Goal: Check status: Check status

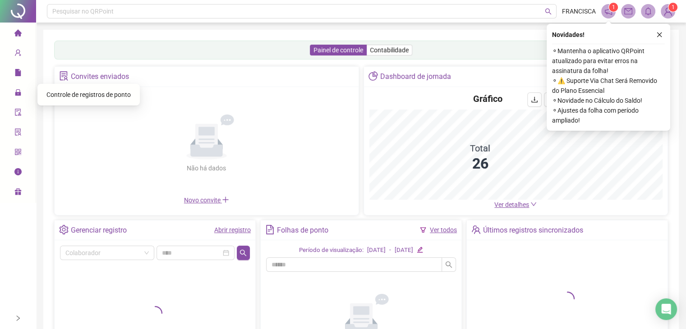
click at [65, 91] on span "Controle de registros de ponto" at bounding box center [88, 94] width 84 height 7
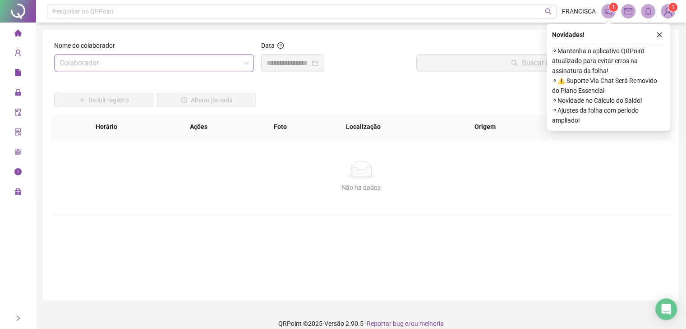
click at [160, 57] on input "search" at bounding box center [150, 63] width 181 height 17
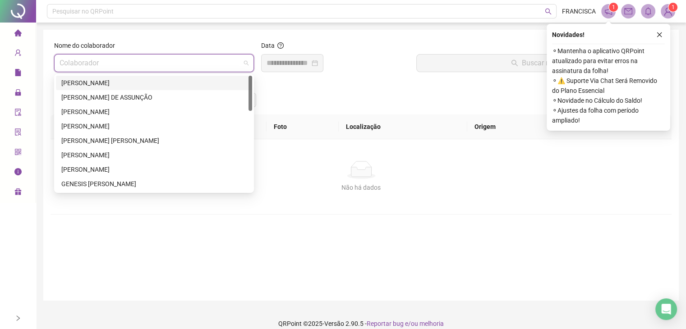
click at [139, 82] on div "[PERSON_NAME]" at bounding box center [153, 83] width 185 height 10
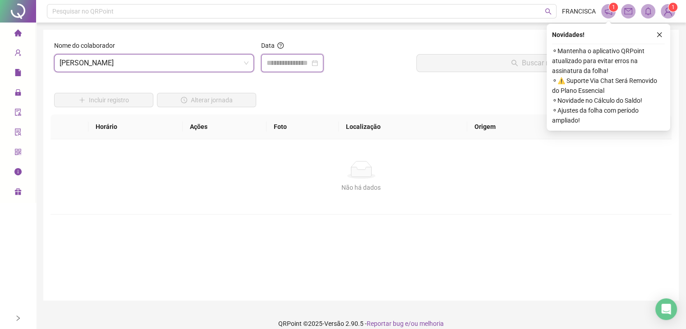
click at [278, 65] on input at bounding box center [288, 63] width 43 height 11
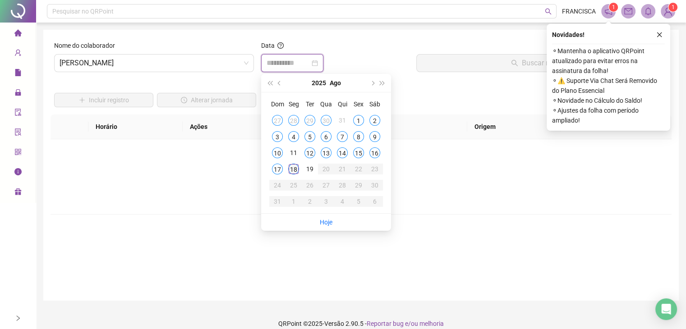
type input "**********"
click at [292, 170] on div "18" at bounding box center [293, 169] width 11 height 11
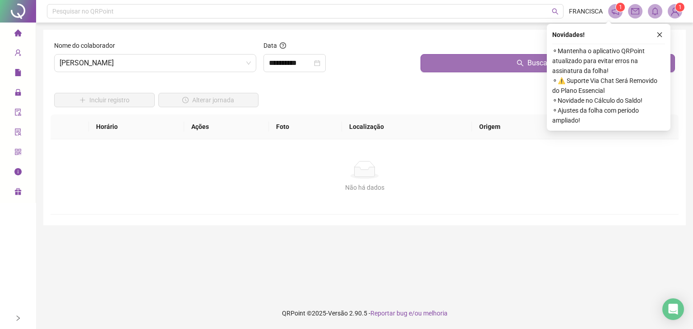
click at [433, 64] on button "Buscar registros" at bounding box center [548, 63] width 255 height 18
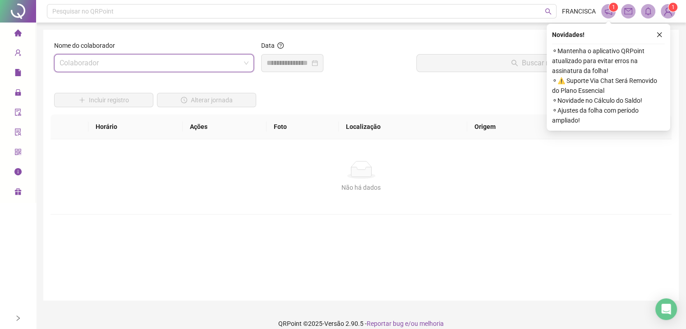
click at [234, 65] on input "search" at bounding box center [150, 63] width 181 height 17
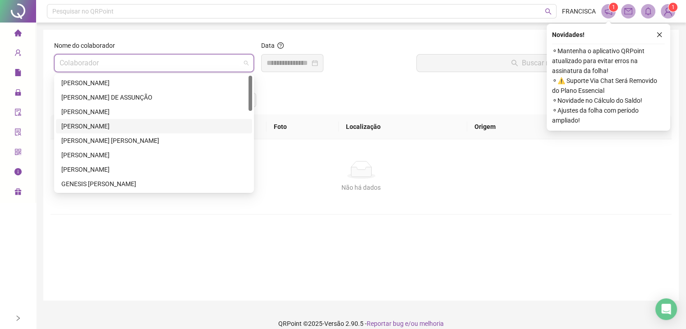
click at [98, 126] on div "[PERSON_NAME]" at bounding box center [153, 126] width 185 height 10
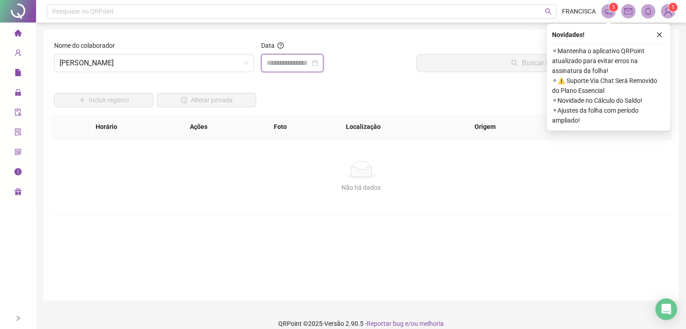
click at [310, 62] on input at bounding box center [288, 63] width 43 height 11
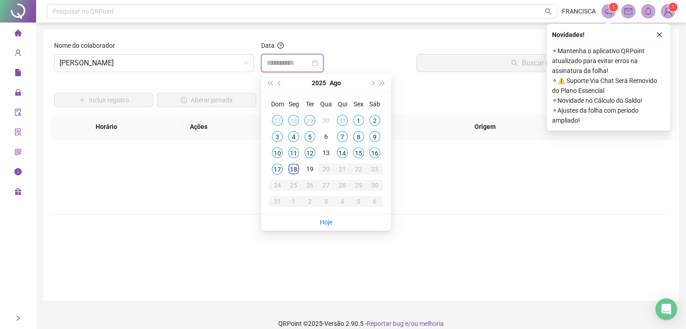
type input "**********"
click at [287, 168] on td "18" at bounding box center [294, 169] width 16 height 16
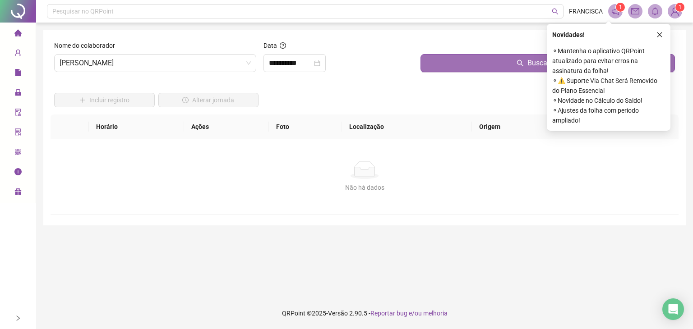
click at [464, 61] on button "Buscar registros" at bounding box center [548, 63] width 255 height 18
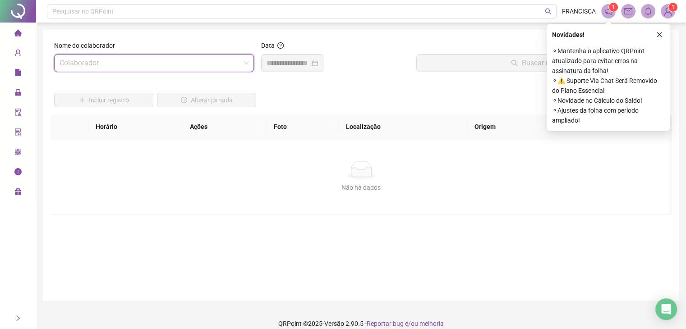
click at [245, 64] on span at bounding box center [154, 63] width 189 height 17
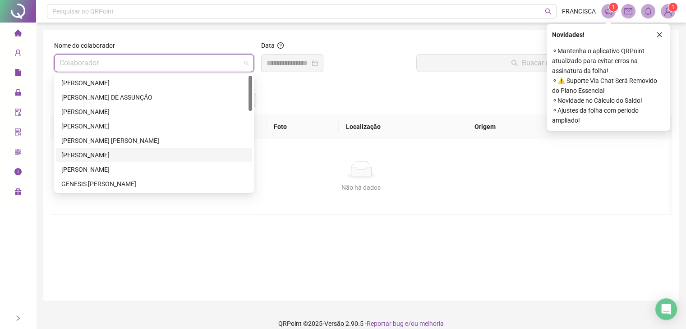
click at [121, 156] on div "[PERSON_NAME]" at bounding box center [153, 155] width 185 height 10
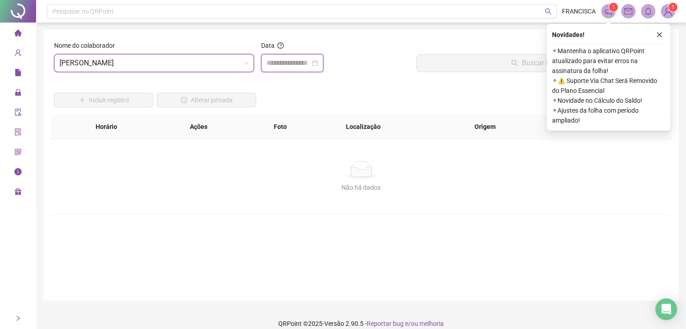
click at [282, 65] on input at bounding box center [288, 63] width 43 height 11
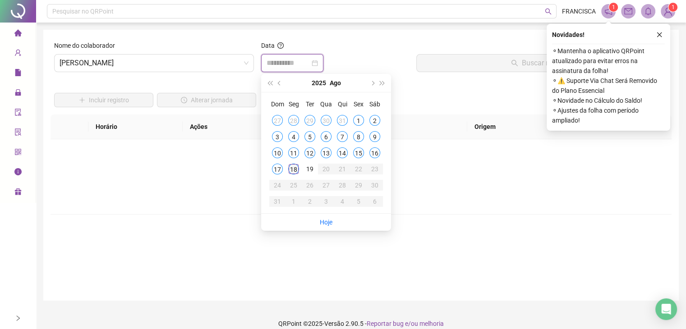
type input "**********"
click at [293, 167] on div "18" at bounding box center [293, 169] width 11 height 11
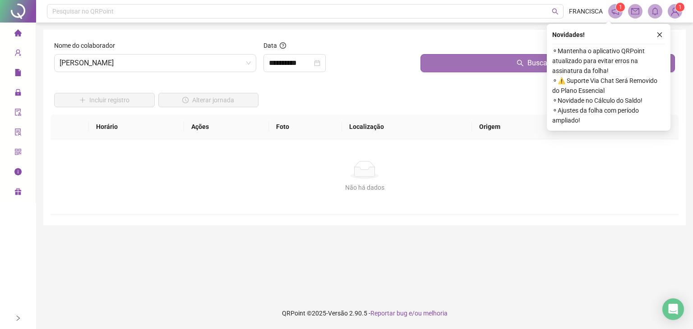
click at [451, 65] on button "Buscar registros" at bounding box center [548, 63] width 255 height 18
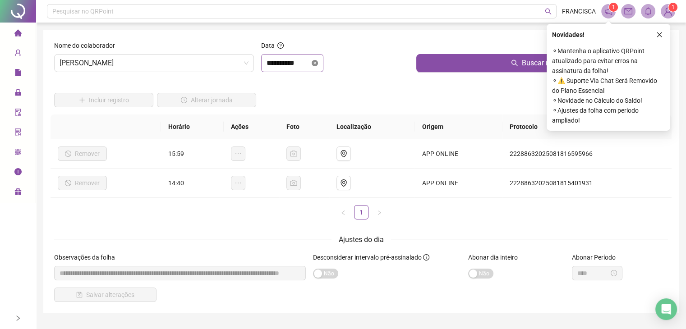
click at [318, 62] on icon "close-circle" at bounding box center [315, 63] width 6 height 6
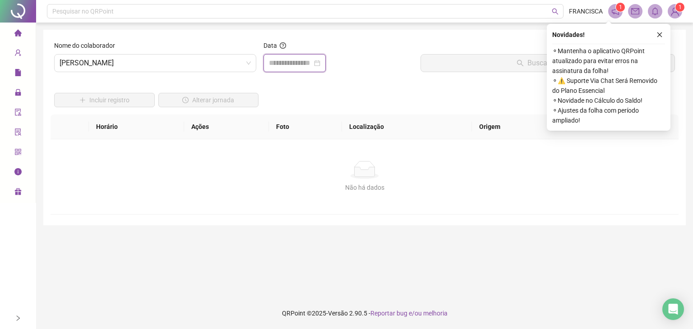
click at [310, 61] on input at bounding box center [290, 63] width 43 height 11
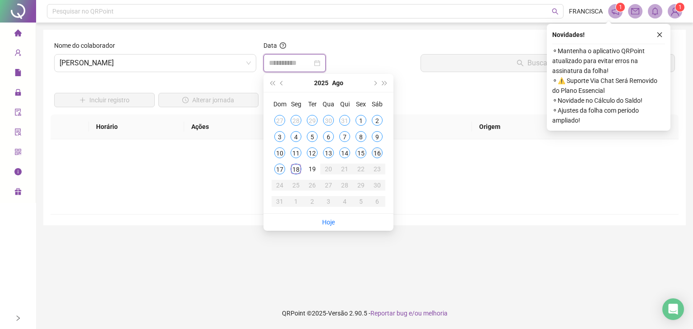
type input "**********"
click at [374, 153] on div "16" at bounding box center [377, 153] width 11 height 11
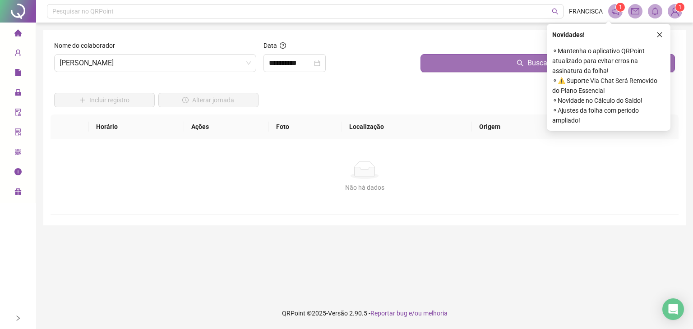
click at [464, 57] on button "Buscar registros" at bounding box center [548, 63] width 255 height 18
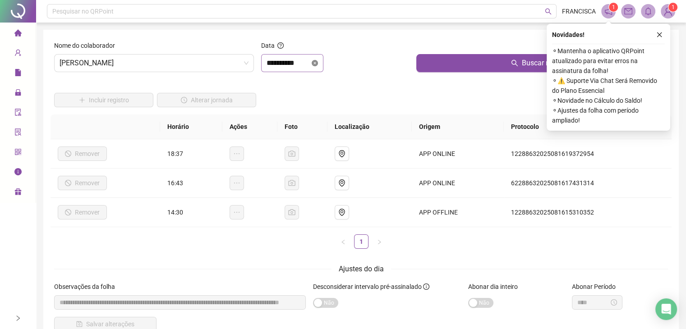
click at [318, 64] on icon "close-circle" at bounding box center [315, 63] width 6 height 6
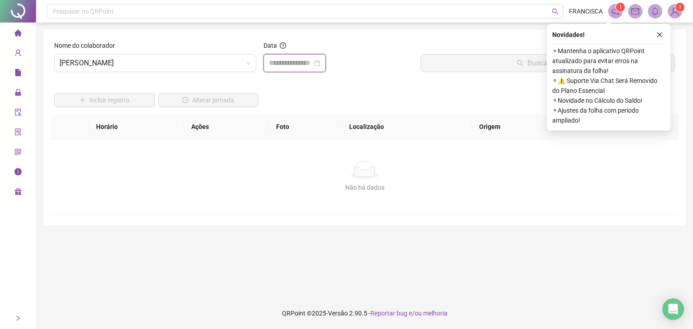
click at [312, 60] on input at bounding box center [290, 63] width 43 height 11
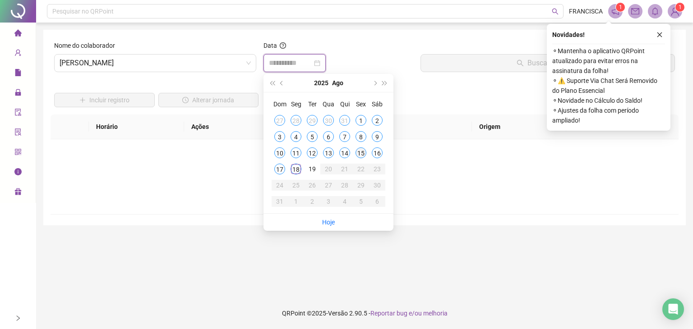
type input "**********"
click at [361, 153] on div "15" at bounding box center [361, 153] width 11 height 11
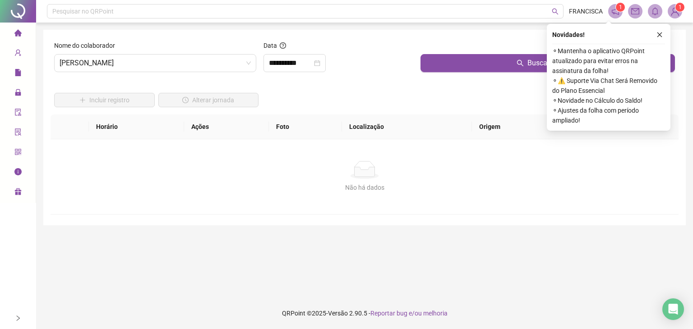
click at [471, 49] on div at bounding box center [548, 48] width 255 height 14
click at [467, 60] on button "Buscar registros" at bounding box center [548, 63] width 255 height 18
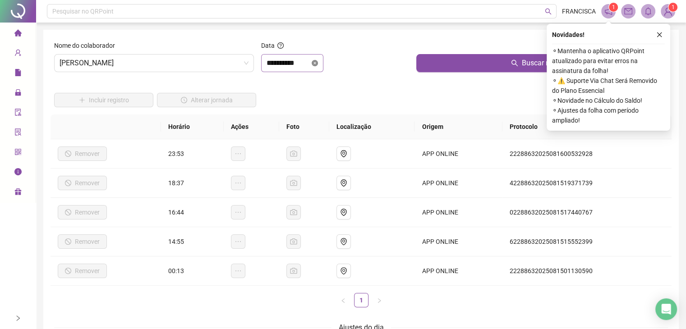
click at [318, 64] on icon "close-circle" at bounding box center [315, 63] width 6 height 6
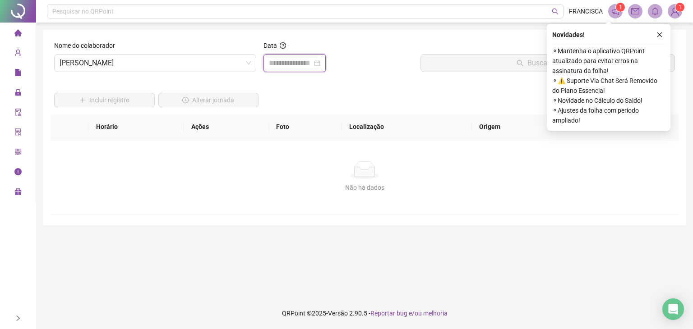
click at [300, 60] on input at bounding box center [290, 63] width 43 height 11
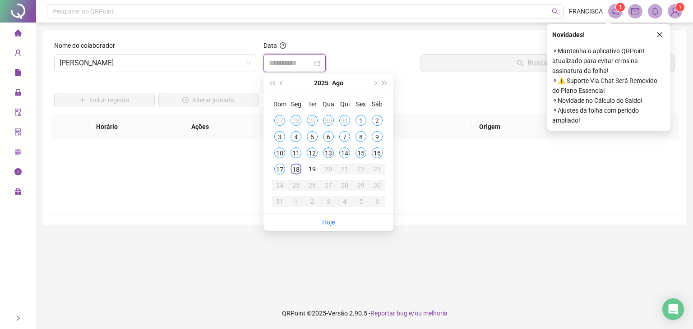
type input "**********"
click at [331, 149] on div "13" at bounding box center [328, 153] width 11 height 11
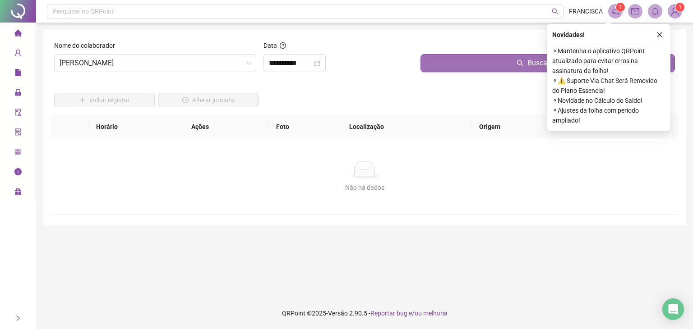
click at [433, 71] on button "Buscar registros" at bounding box center [548, 63] width 255 height 18
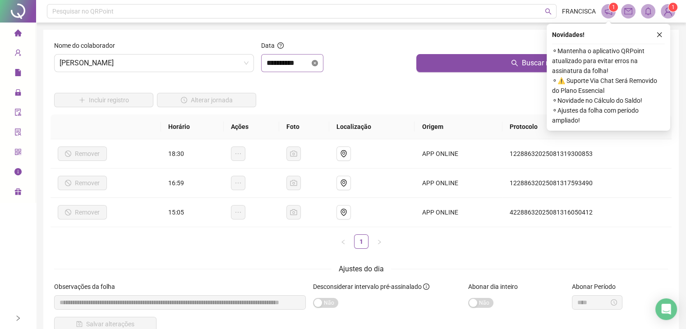
click at [318, 65] on icon "close-circle" at bounding box center [315, 63] width 6 height 6
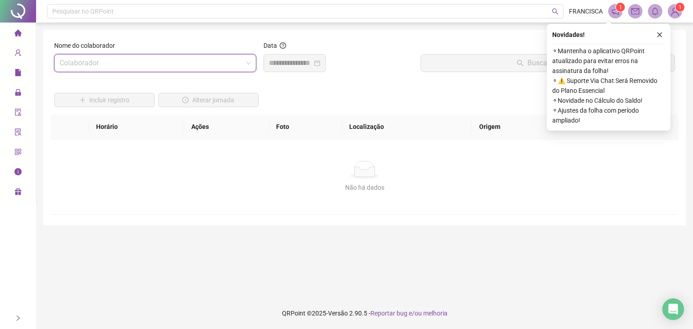
click at [245, 63] on span at bounding box center [155, 63] width 191 height 17
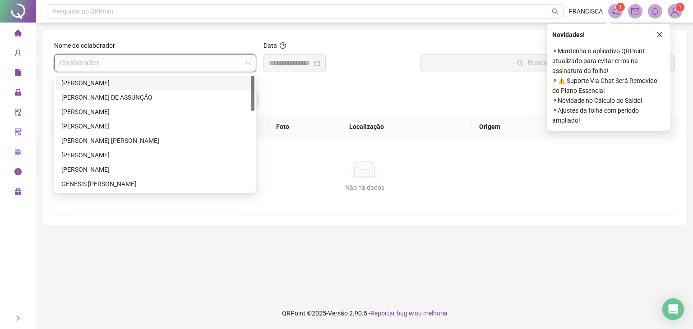
click at [216, 80] on div "[PERSON_NAME]" at bounding box center [155, 83] width 188 height 10
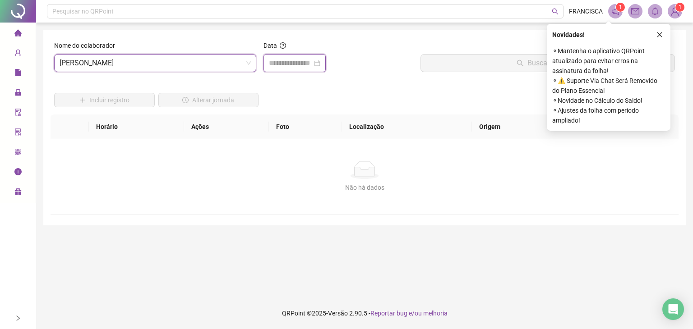
click at [296, 59] on input at bounding box center [290, 63] width 43 height 11
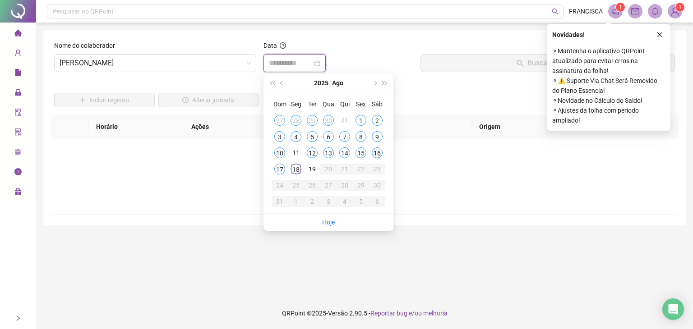
type input "**********"
click at [376, 155] on div "16" at bounding box center [377, 153] width 11 height 11
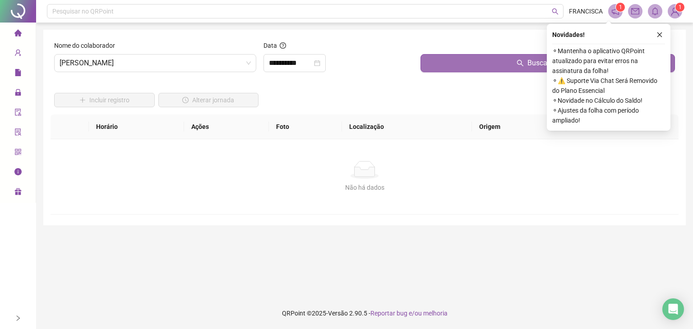
click at [455, 69] on button "Buscar registros" at bounding box center [548, 63] width 255 height 18
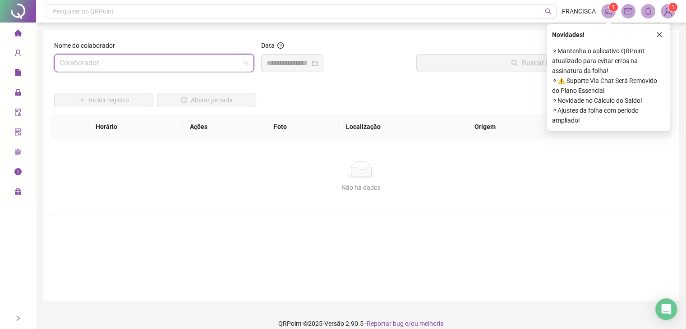
click at [245, 64] on span at bounding box center [154, 63] width 189 height 17
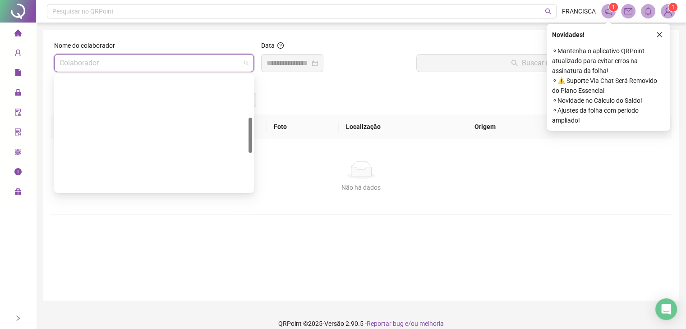
scroll to position [135, 0]
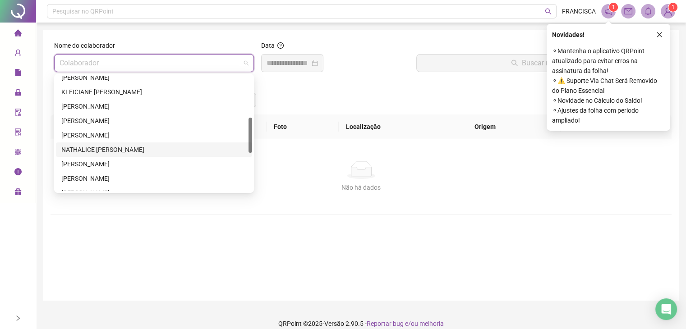
click at [130, 148] on div "NATHALICE [PERSON_NAME]" at bounding box center [153, 150] width 185 height 10
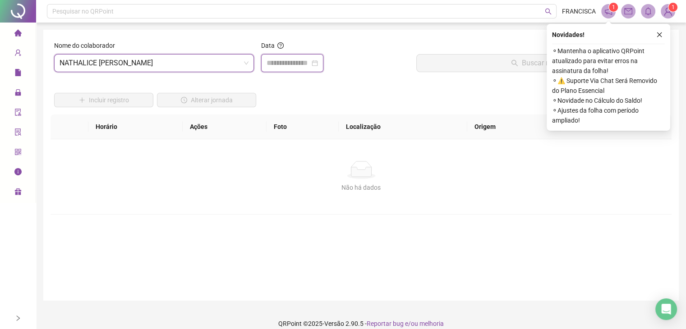
click at [307, 64] on input at bounding box center [288, 63] width 43 height 11
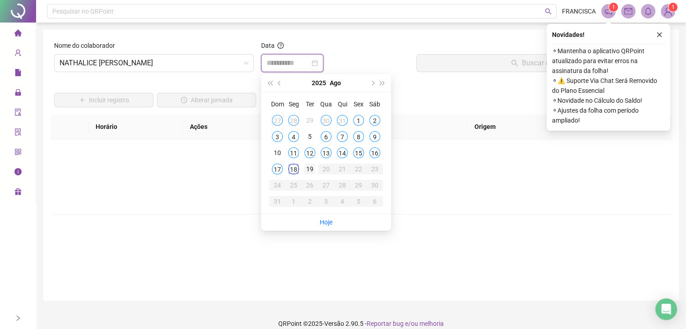
type input "**********"
click at [377, 153] on div "16" at bounding box center [375, 153] width 11 height 11
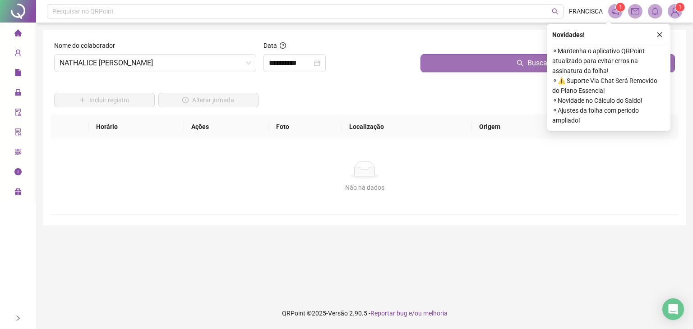
click at [449, 60] on button "Buscar registros" at bounding box center [548, 63] width 255 height 18
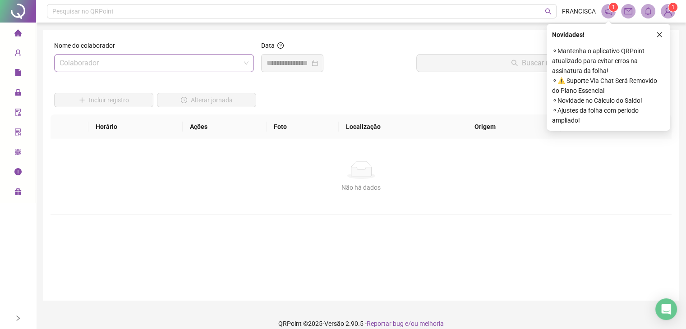
click at [249, 65] on div "Colaborador" at bounding box center [154, 63] width 200 height 18
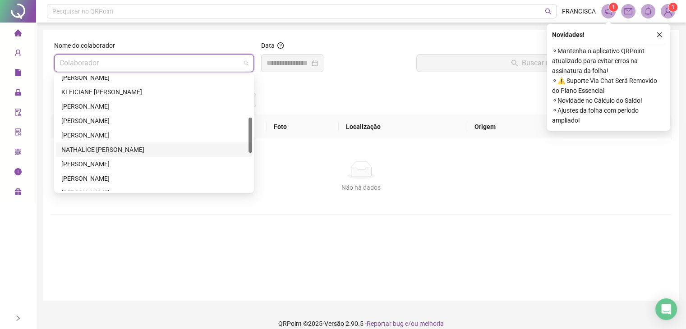
click at [175, 145] on div "NATHALICE [PERSON_NAME]" at bounding box center [153, 150] width 185 height 10
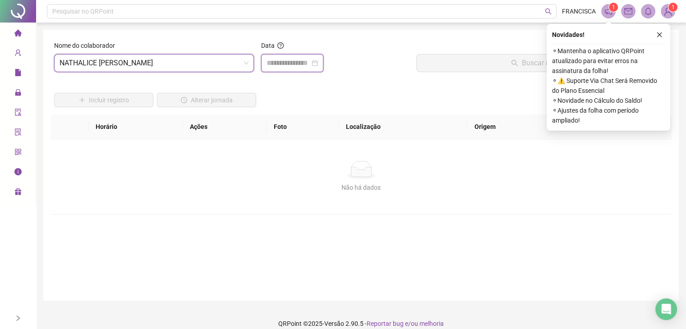
click at [310, 65] on input at bounding box center [288, 63] width 43 height 11
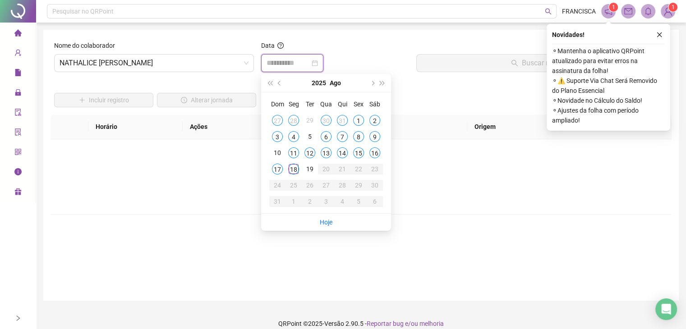
type input "**********"
click at [277, 168] on div "17" at bounding box center [277, 169] width 11 height 11
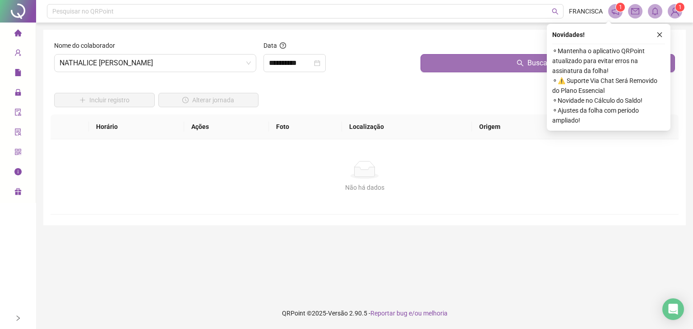
click at [444, 66] on button "Buscar registros" at bounding box center [548, 63] width 255 height 18
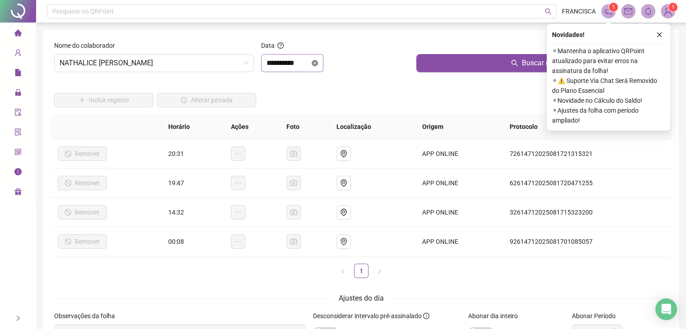
click at [318, 62] on icon "close-circle" at bounding box center [315, 63] width 6 height 6
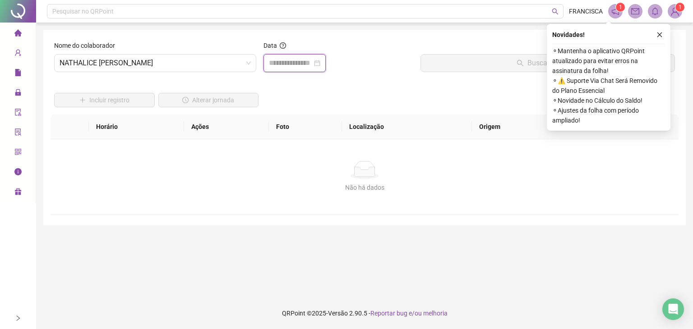
click at [308, 65] on input at bounding box center [290, 63] width 43 height 11
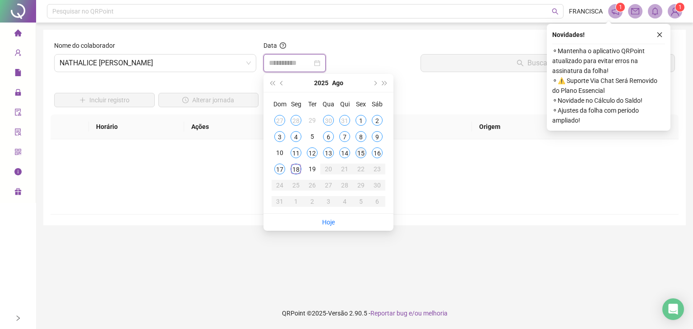
type input "**********"
drag, startPoint x: 357, startPoint y: 152, endPoint x: 381, endPoint y: 109, distance: 49.1
click at [357, 152] on div "15" at bounding box center [361, 153] width 11 height 11
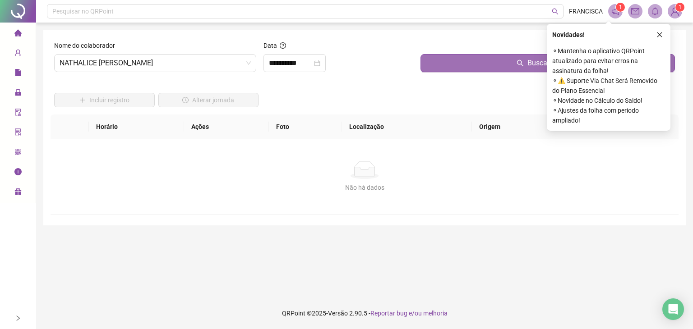
click at [431, 65] on button "Buscar registros" at bounding box center [548, 63] width 255 height 18
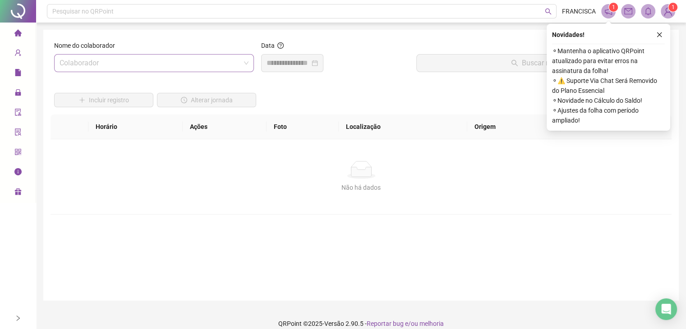
click at [481, 200] on div "Não há dados Não há dados" at bounding box center [361, 176] width 621 height 75
click at [199, 56] on input "search" at bounding box center [150, 63] width 181 height 17
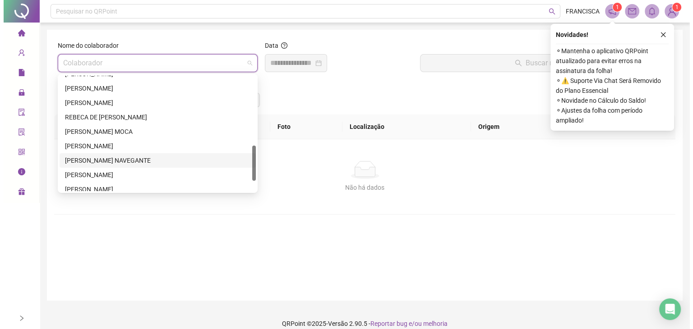
scroll to position [260, 0]
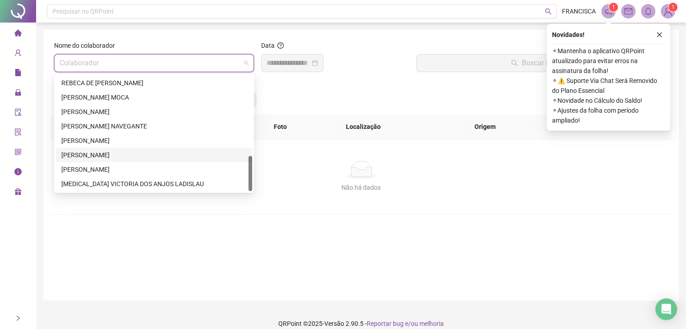
click at [119, 158] on div "[PERSON_NAME]" at bounding box center [153, 155] width 185 height 10
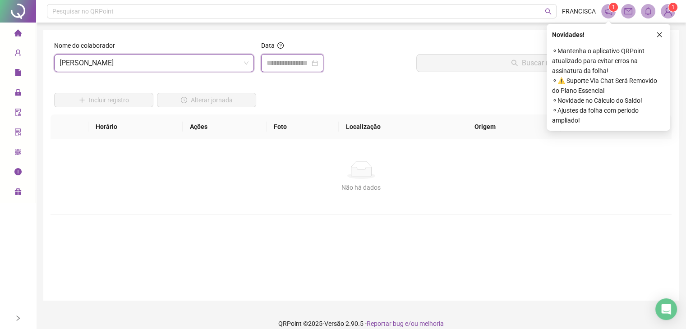
click at [310, 66] on input at bounding box center [288, 63] width 43 height 11
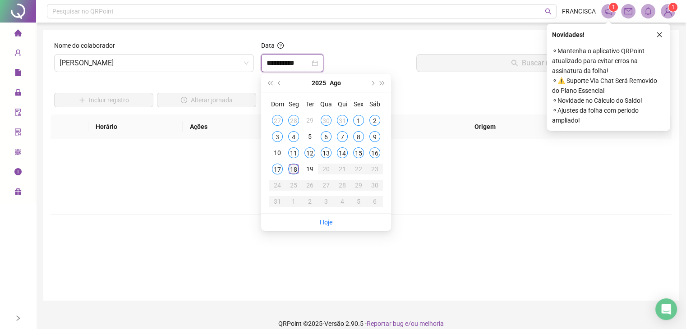
type input "**********"
click at [292, 167] on div "18" at bounding box center [293, 169] width 11 height 11
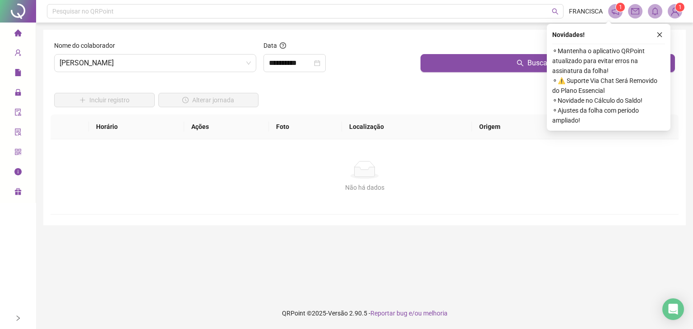
click at [452, 73] on div "Buscar registros" at bounding box center [548, 60] width 262 height 39
click at [453, 68] on button "Buscar registros" at bounding box center [548, 63] width 255 height 18
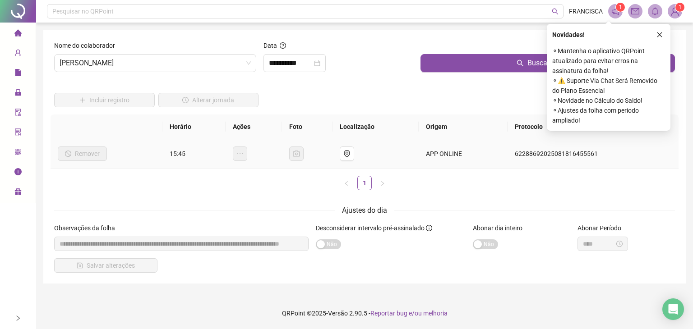
click at [198, 166] on td "15:45" at bounding box center [193, 153] width 63 height 29
